Goal: Task Accomplishment & Management: Manage account settings

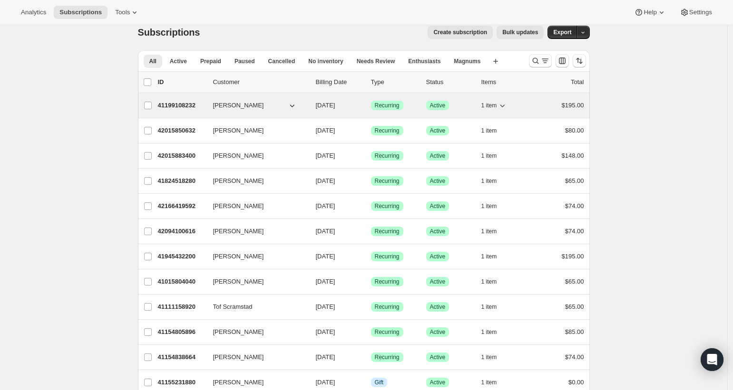
scroll to position [11, 0]
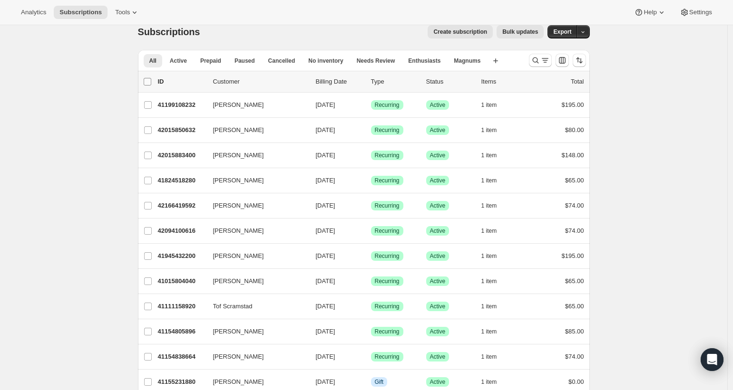
click at [149, 82] on input "0 selected" at bounding box center [148, 82] width 8 height 8
checkbox input "true"
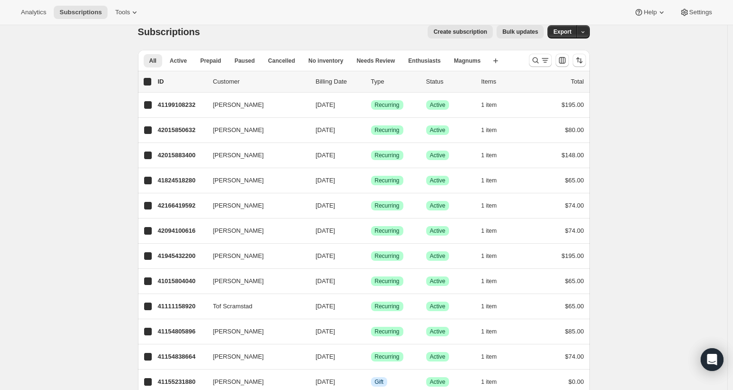
checkbox input "true"
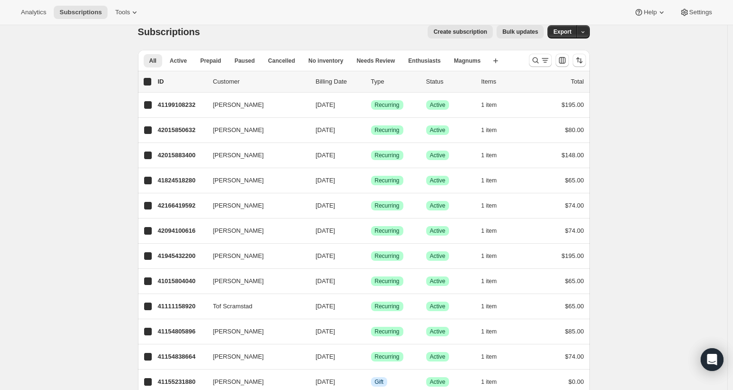
checkbox input "true"
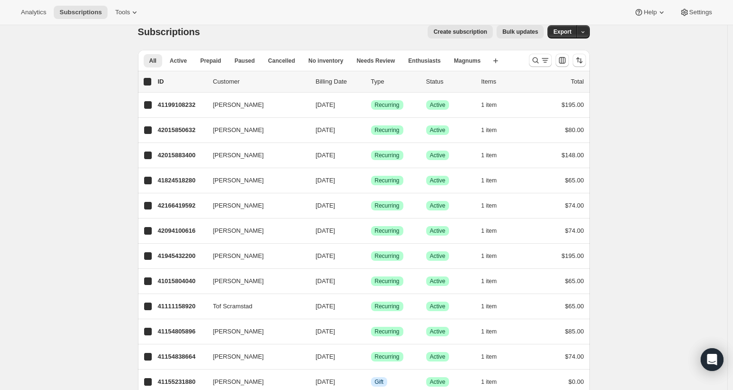
checkbox input "true"
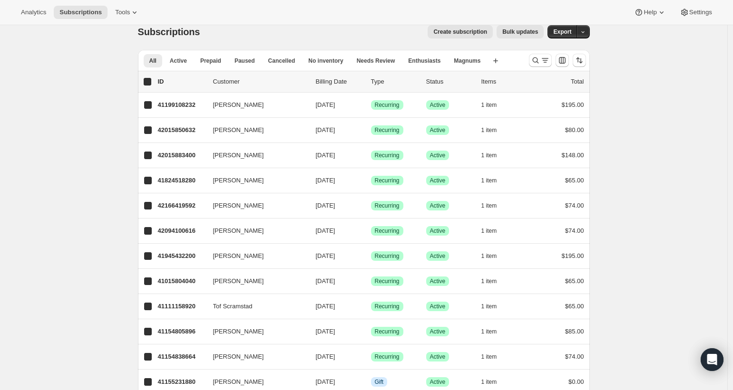
checkbox input "true"
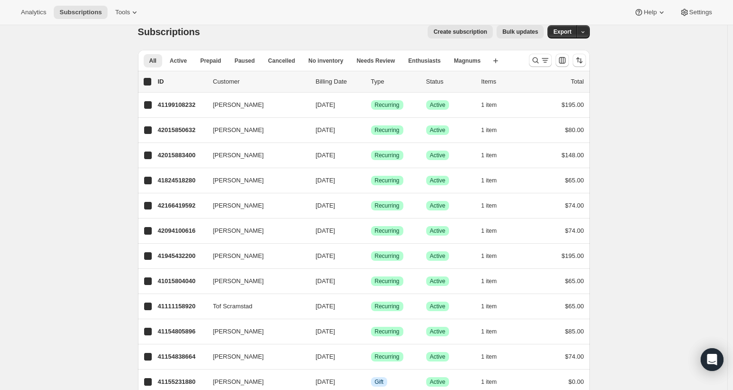
checkbox input "true"
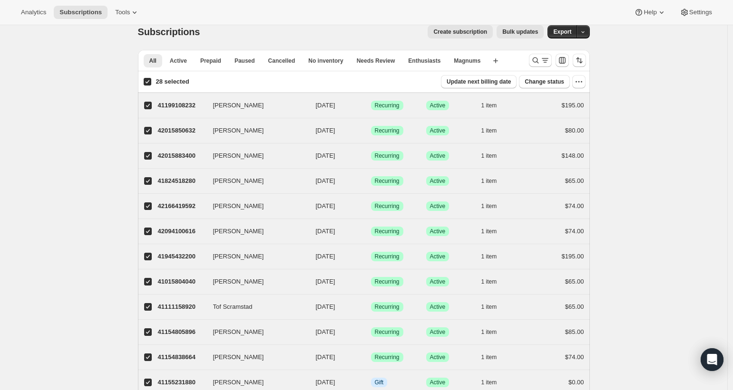
click at [149, 82] on input "28 selected" at bounding box center [148, 82] width 8 height 8
checkbox input "false"
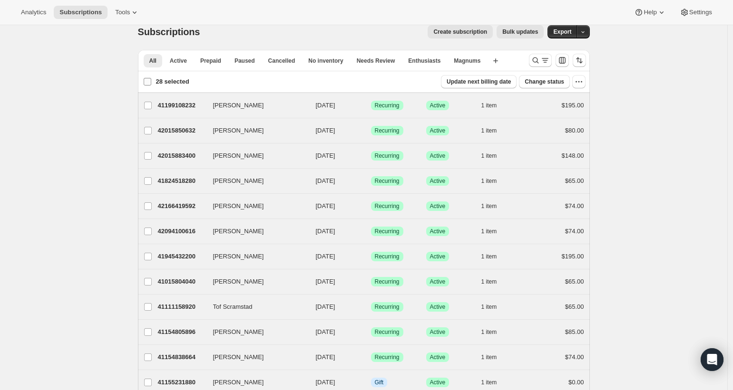
checkbox input "false"
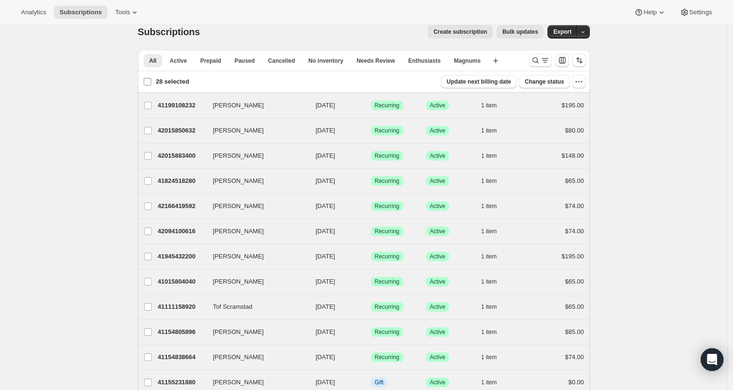
checkbox input "false"
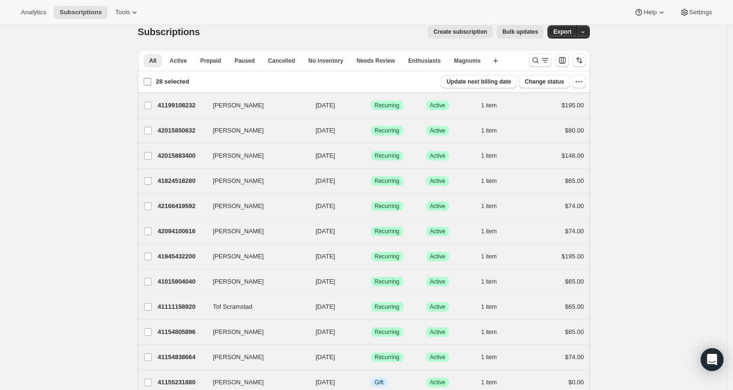
checkbox input "false"
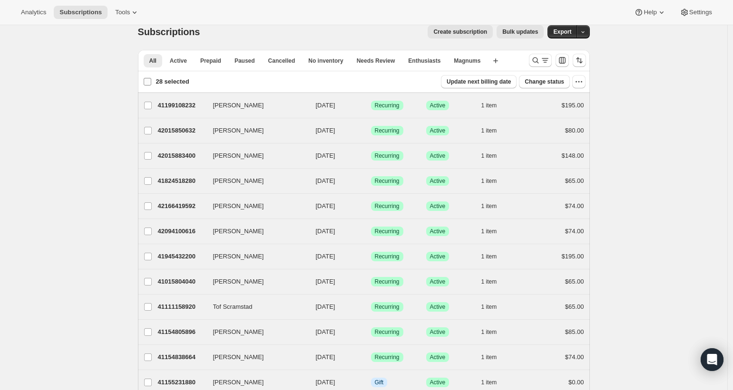
checkbox input "false"
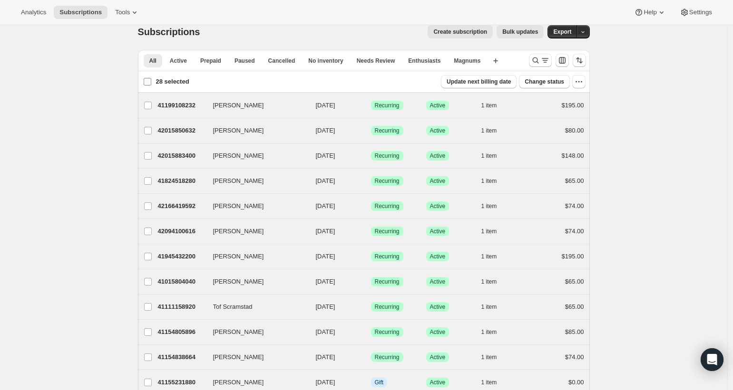
checkbox input "false"
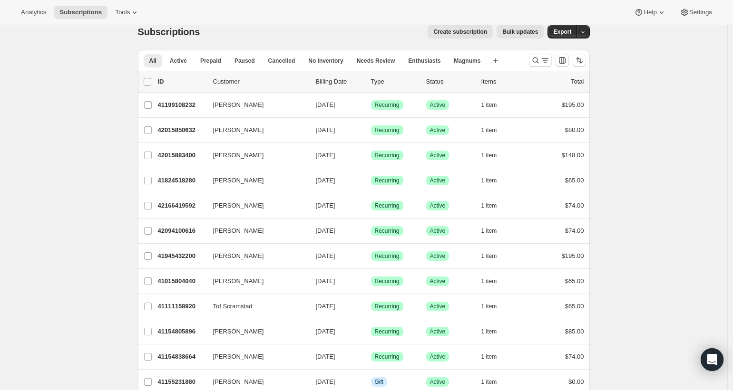
click at [149, 82] on input "0 selected" at bounding box center [148, 82] width 8 height 8
checkbox input "true"
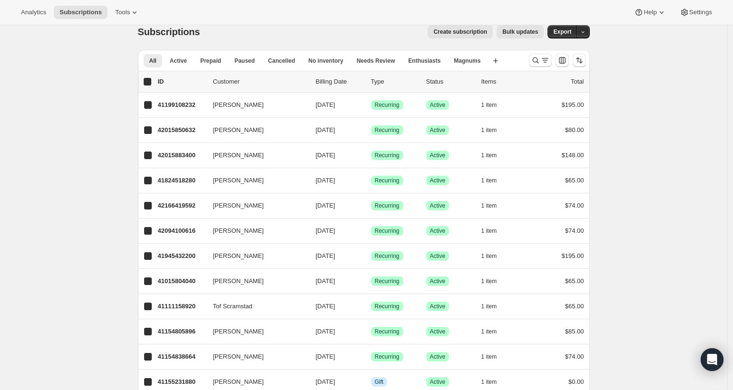
checkbox input "true"
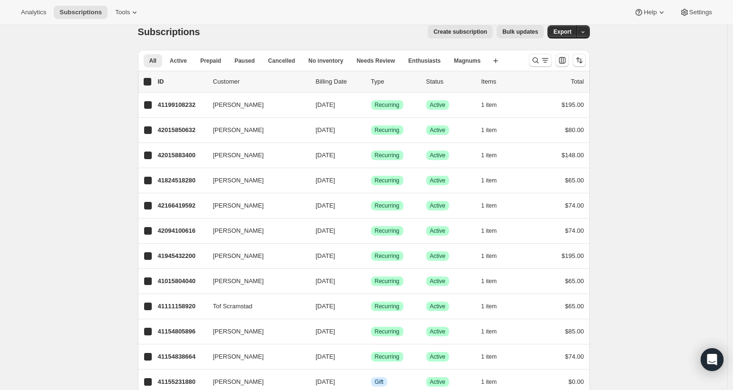
checkbox input "true"
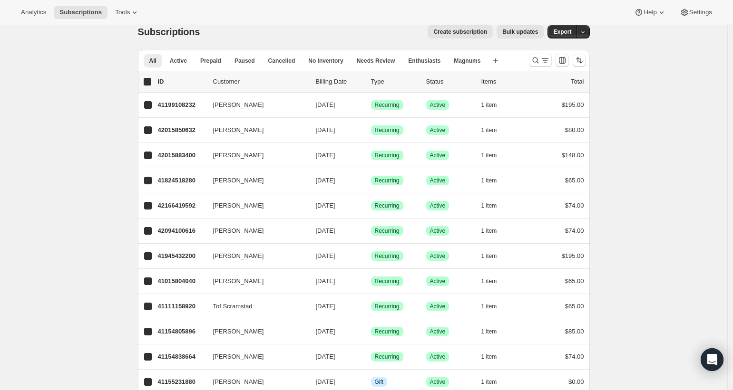
checkbox input "true"
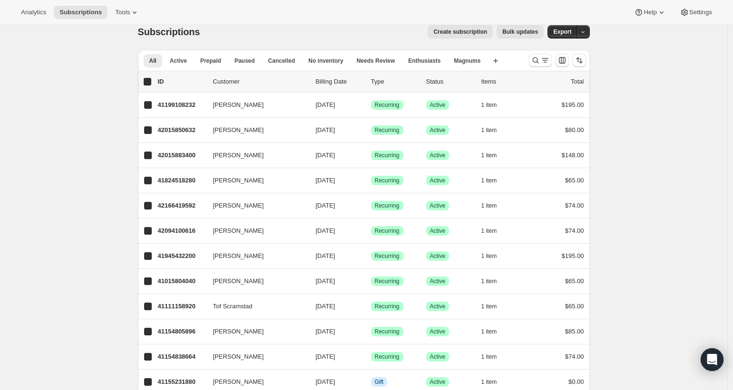
checkbox input "true"
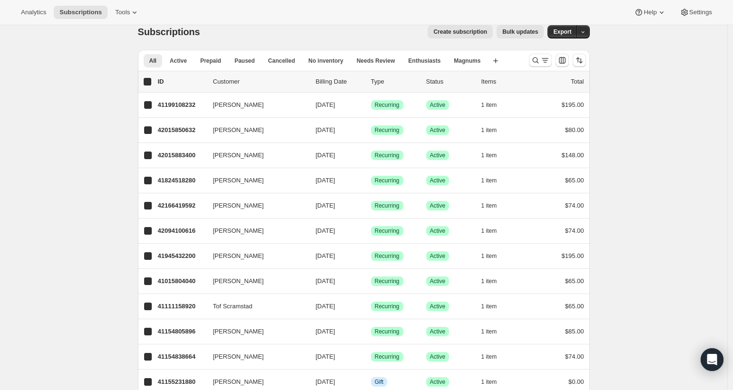
checkbox input "true"
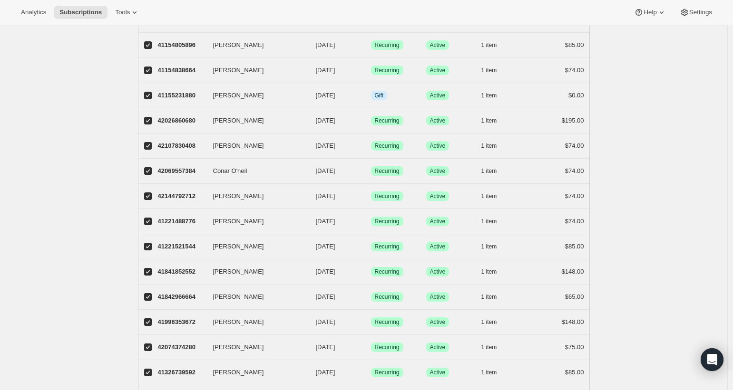
scroll to position [0, 0]
